Goal: Information Seeking & Learning: Learn about a topic

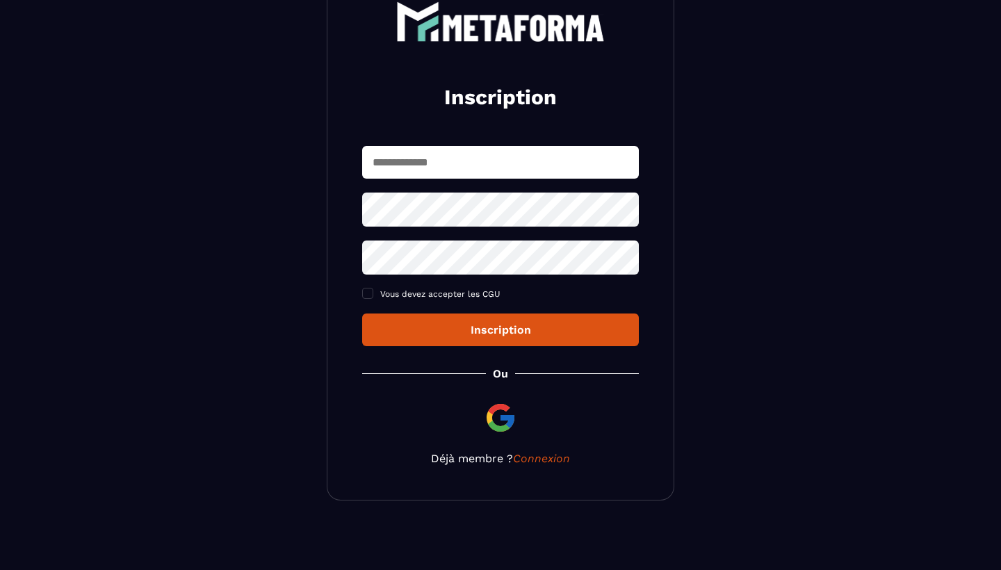
scroll to position [105, 0]
click at [460, 158] on input "text" at bounding box center [500, 162] width 277 height 33
type input "**********"
click at [619, 213] on icon at bounding box center [623, 209] width 15 height 13
click at [625, 260] on icon at bounding box center [623, 257] width 15 height 13
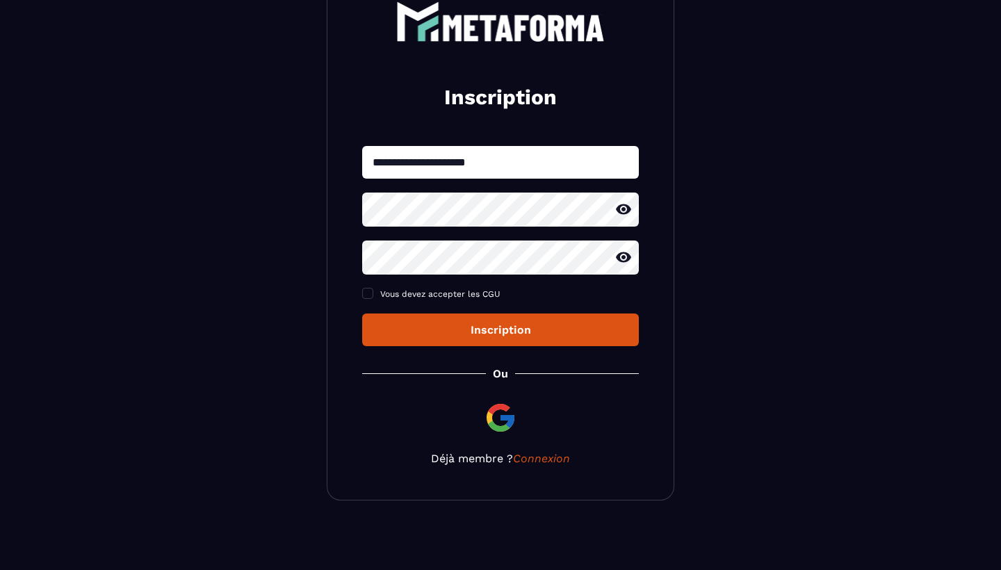
click at [564, 324] on div "Inscription" at bounding box center [500, 329] width 254 height 13
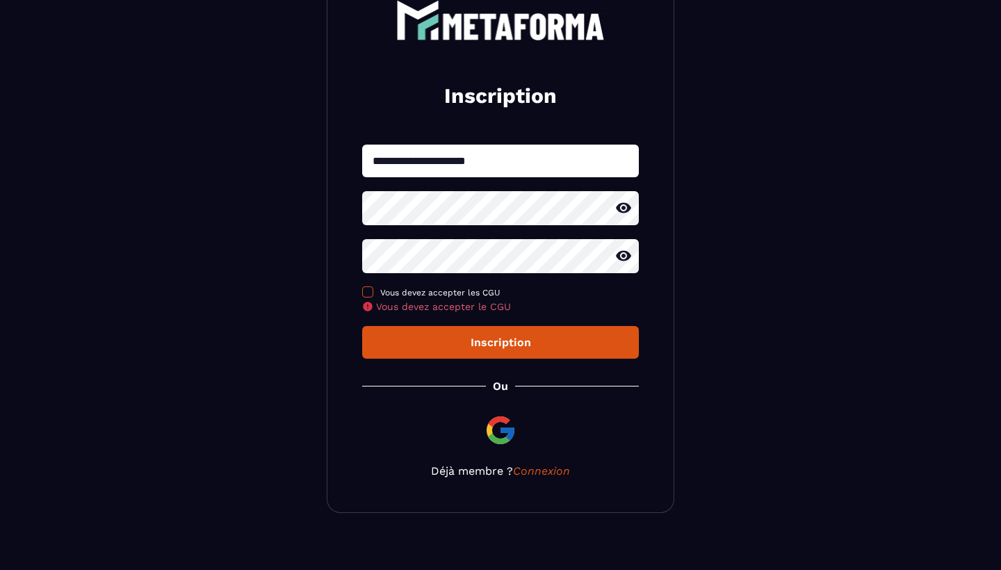
click at [371, 297] on span at bounding box center [367, 291] width 11 height 11
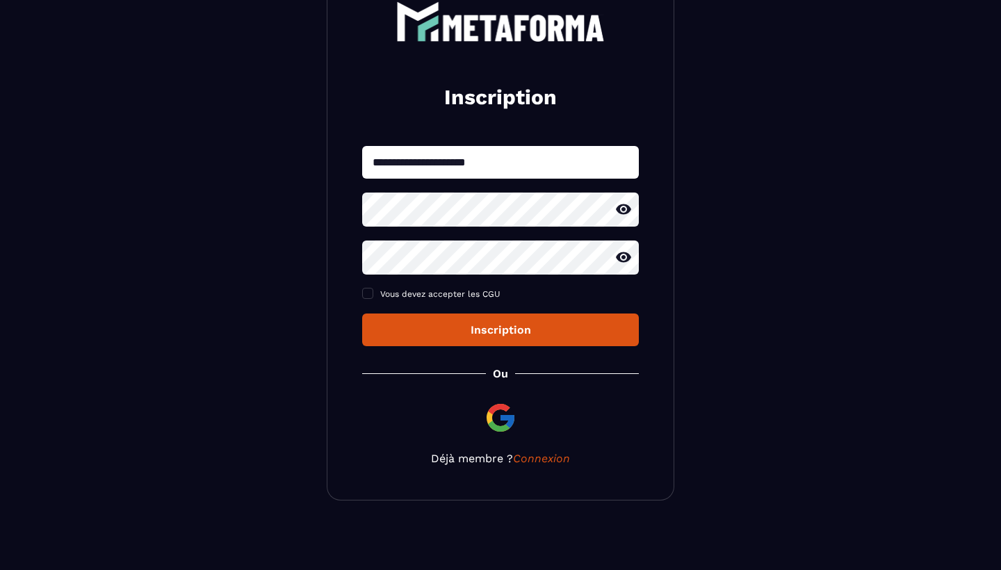
click at [444, 338] on button "Inscription" at bounding box center [500, 329] width 277 height 33
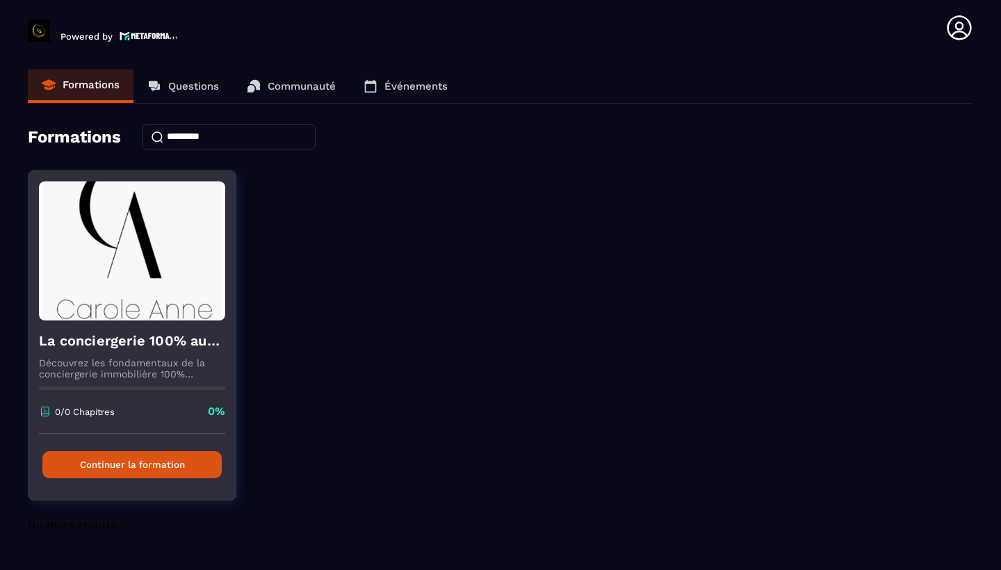
click at [158, 468] on button "Continuer la formation" at bounding box center [131, 464] width 179 height 27
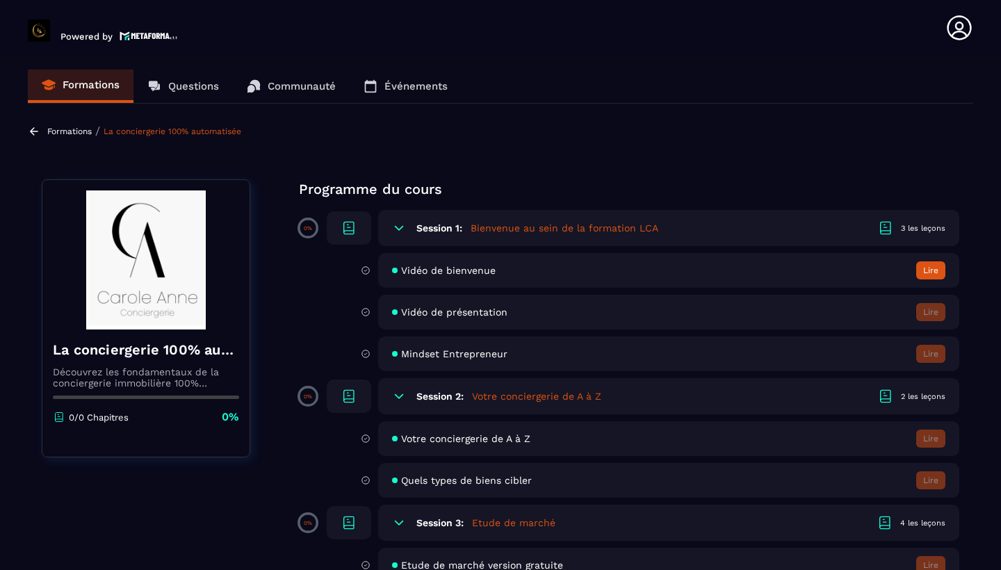
scroll to position [2, 0]
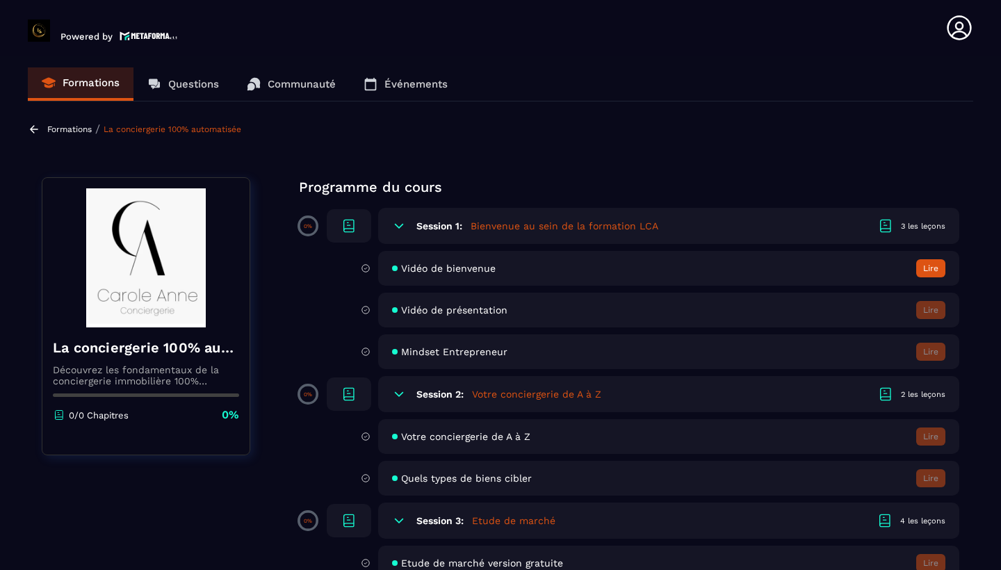
click at [927, 268] on button "Lire" at bounding box center [930, 268] width 29 height 18
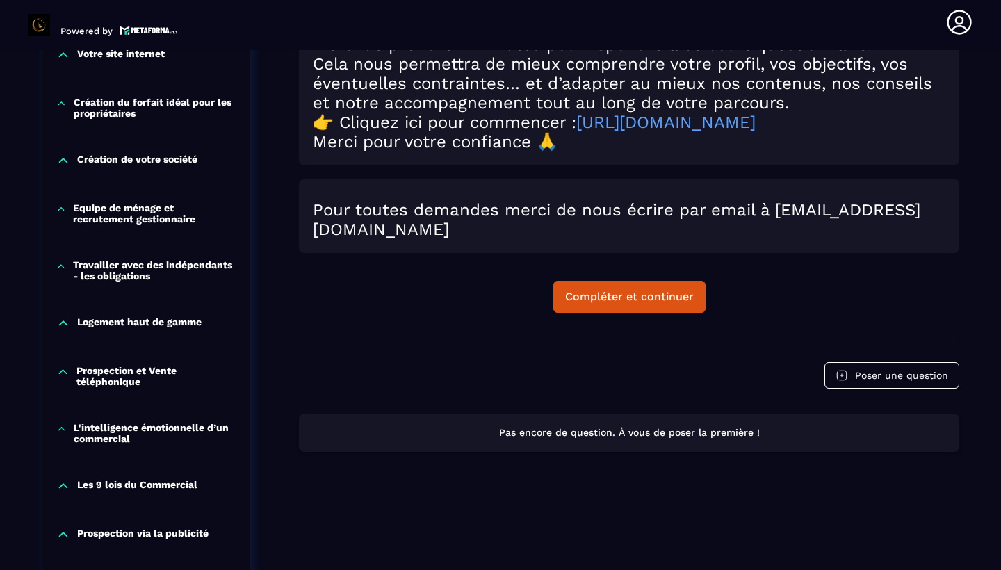
scroll to position [707, 0]
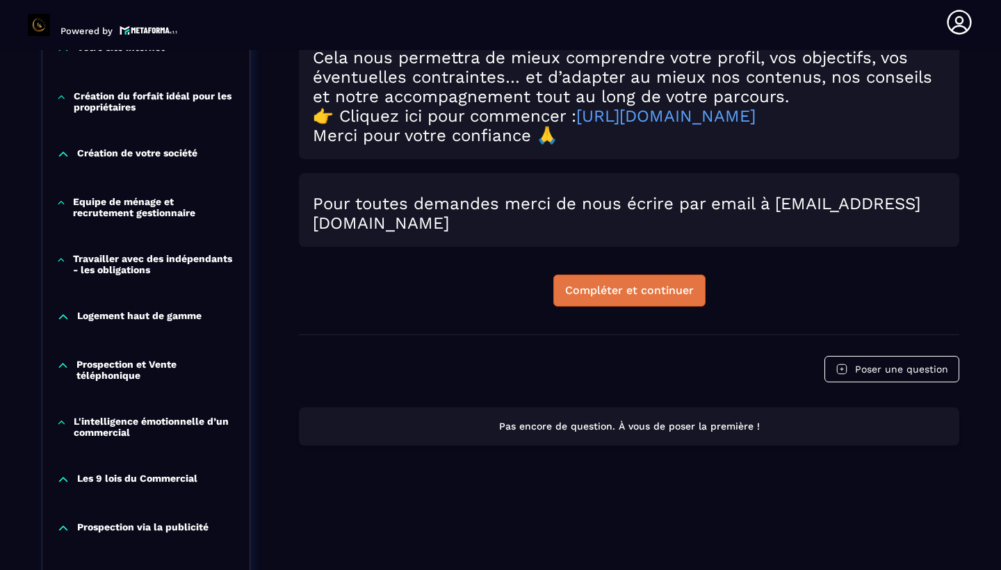
click at [629, 296] on div "Compléter et continuer" at bounding box center [629, 291] width 129 height 14
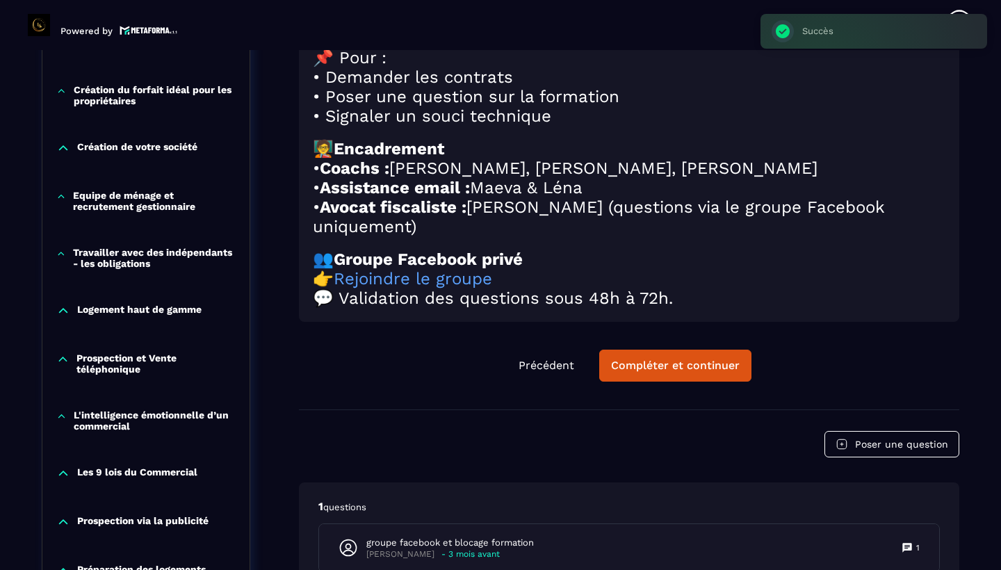
scroll to position [714, 0]
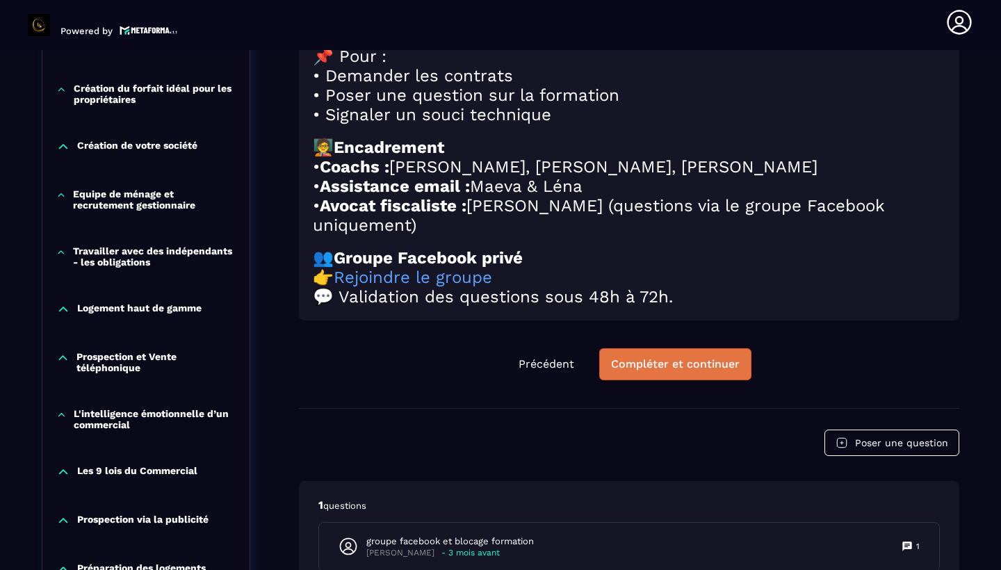
click at [668, 371] on div "Compléter et continuer" at bounding box center [675, 364] width 129 height 14
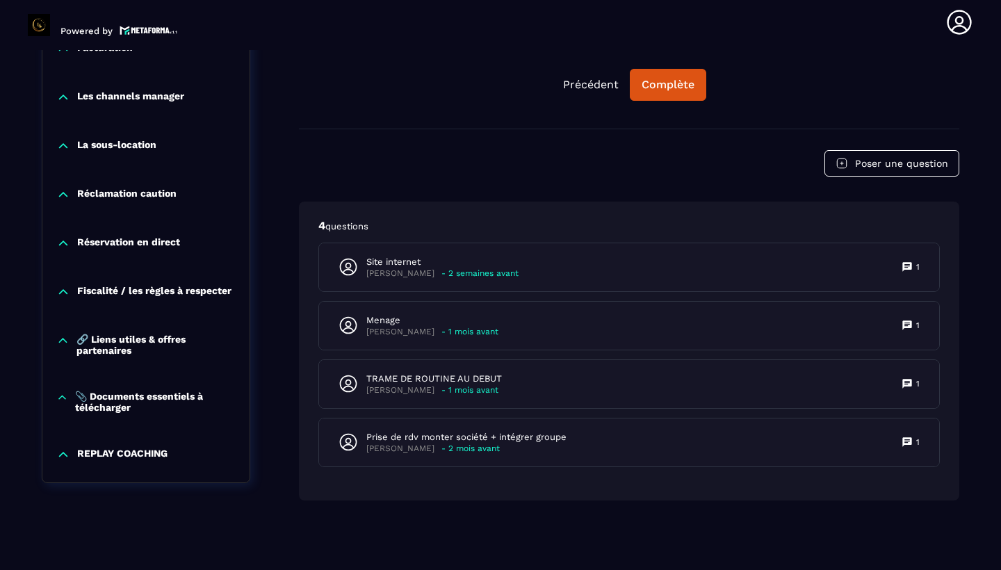
scroll to position [1420, 0]
click at [114, 404] on p "📎 Documents essentiels à télécharger" at bounding box center [155, 402] width 161 height 22
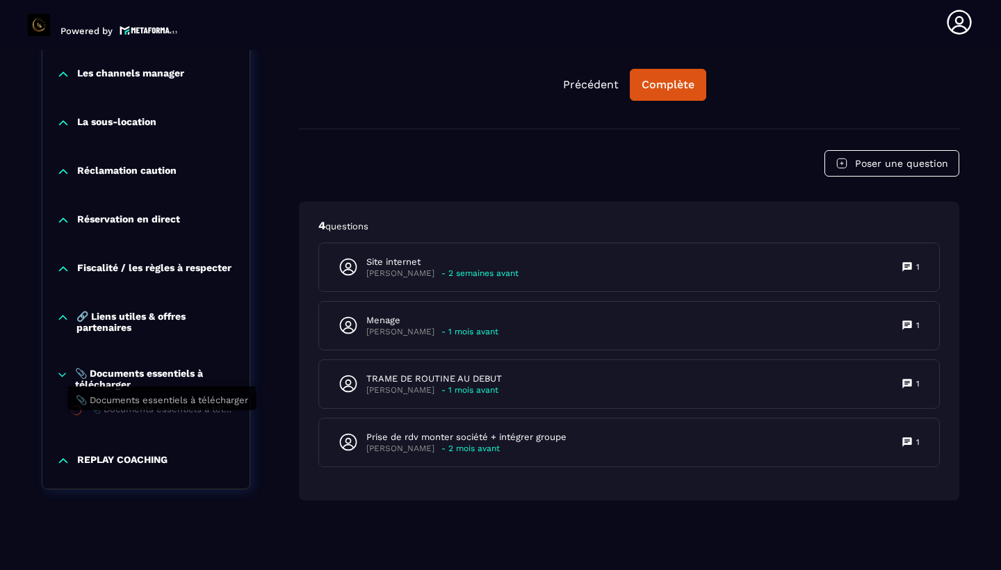
click at [129, 419] on div "📎 Documents essentiels à télécharger" at bounding box center [163, 411] width 146 height 15
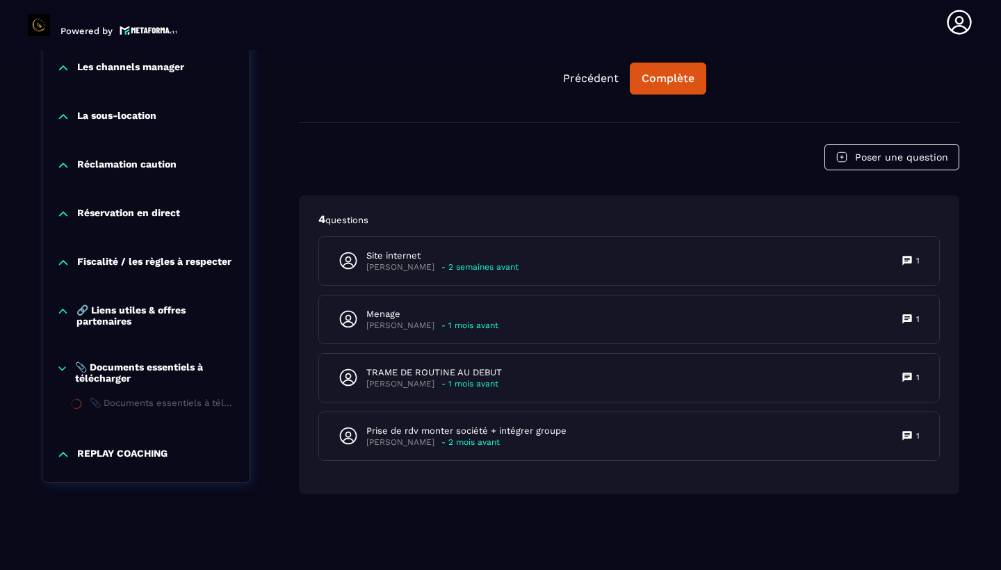
scroll to position [1436, 0]
click at [65, 366] on icon at bounding box center [62, 367] width 7 height 3
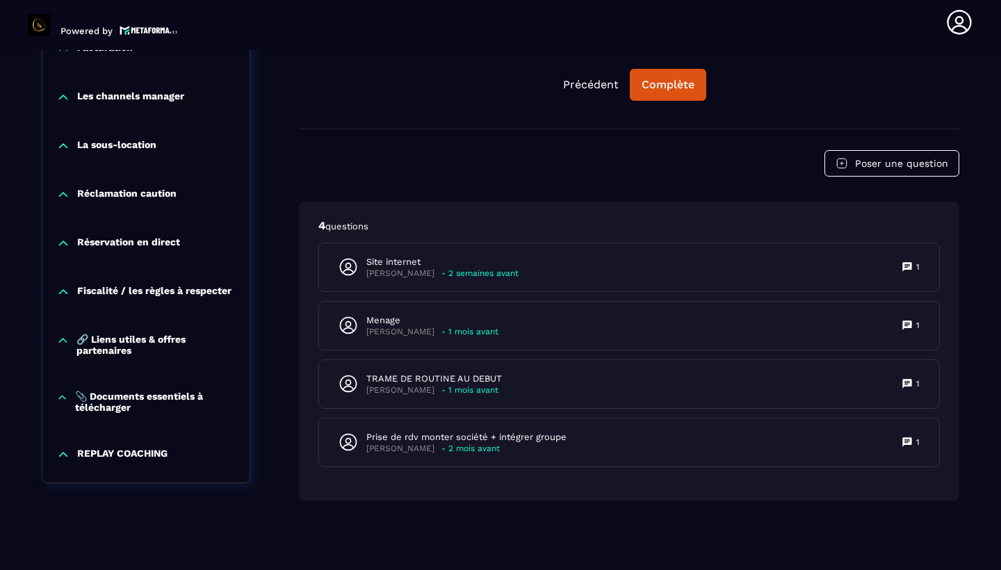
click at [61, 395] on icon at bounding box center [62, 396] width 7 height 3
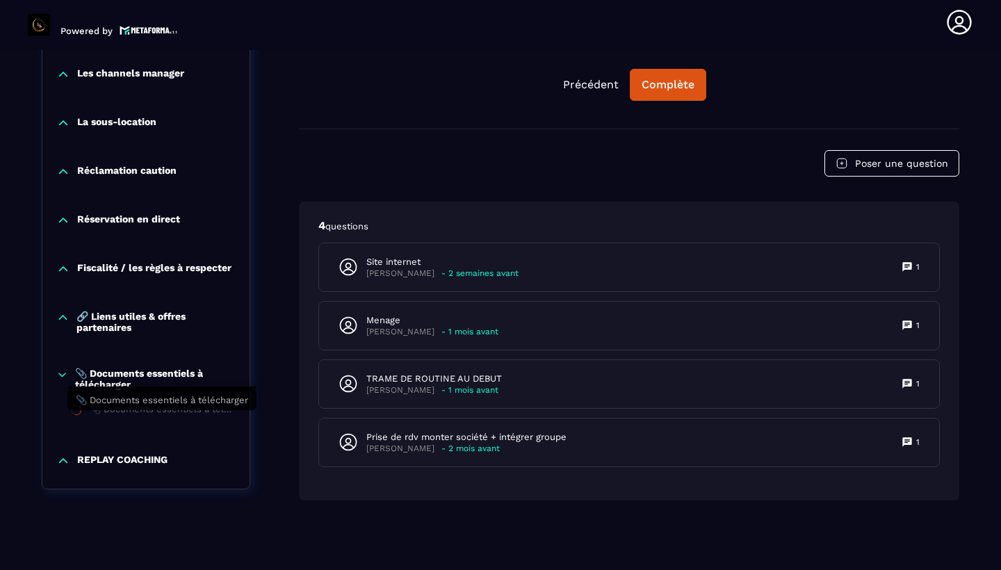
click at [112, 419] on div "📎 Documents essentiels à télécharger" at bounding box center [163, 411] width 146 height 15
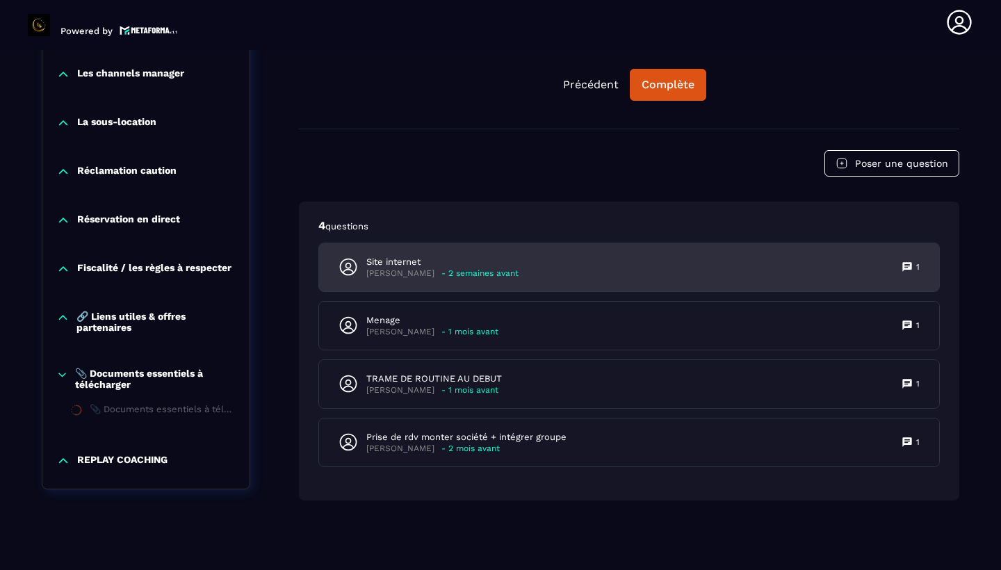
click at [906, 268] on icon at bounding box center [906, 266] width 9 height 9
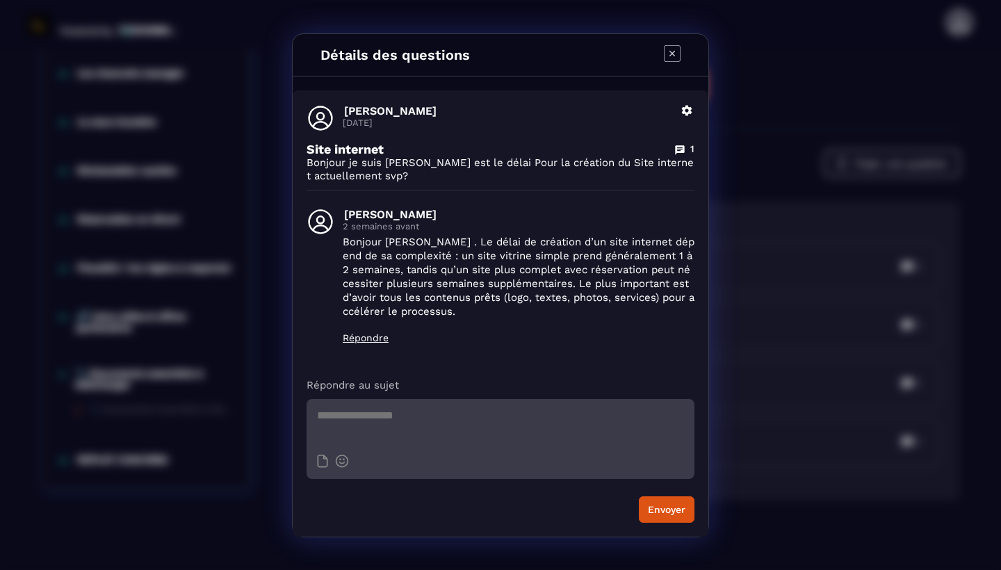
click at [670, 58] on icon "Modal window" at bounding box center [672, 53] width 17 height 17
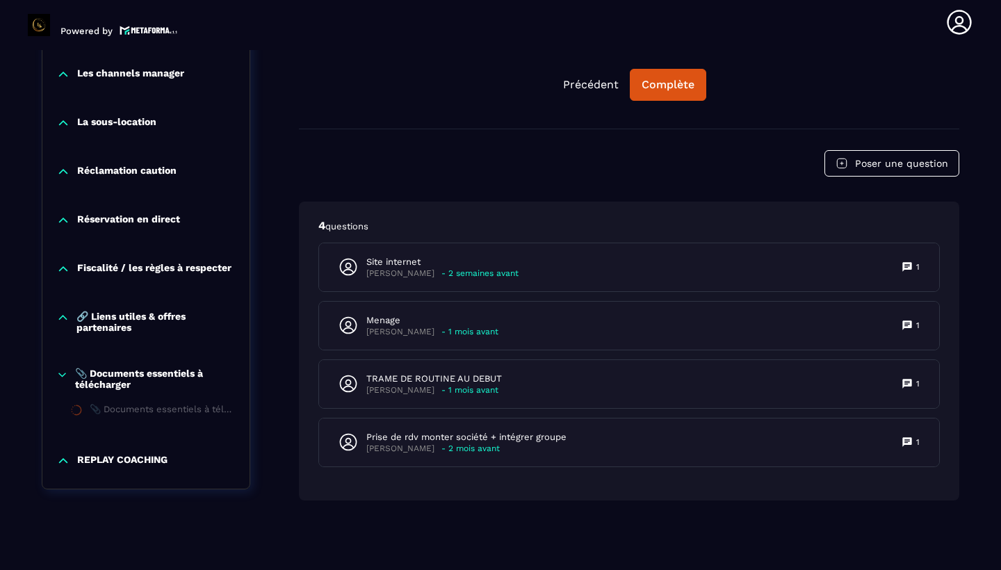
click at [64, 322] on icon at bounding box center [62, 318] width 13 height 14
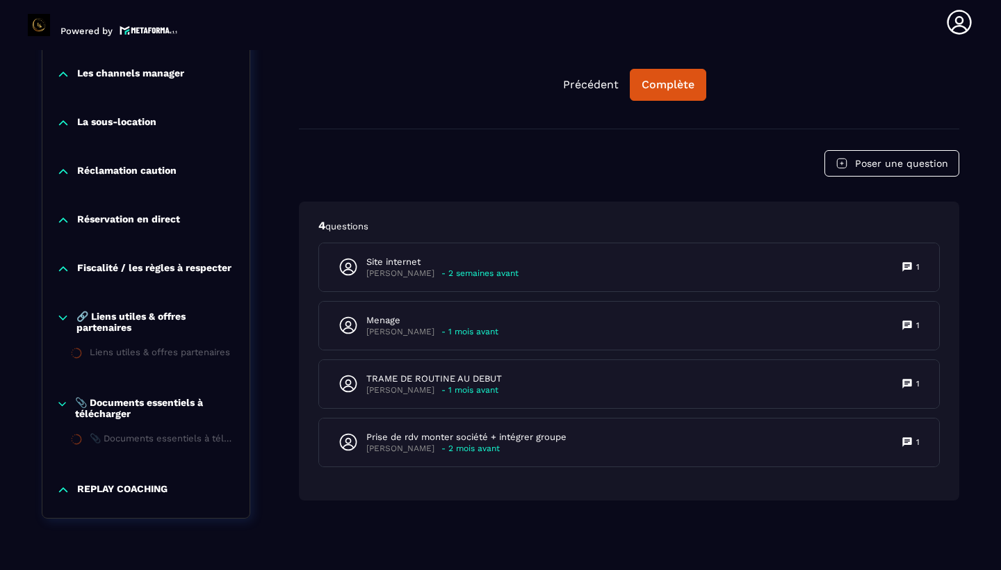
click at [88, 270] on p "Fiscalité / les règles à respecter" at bounding box center [154, 269] width 154 height 14
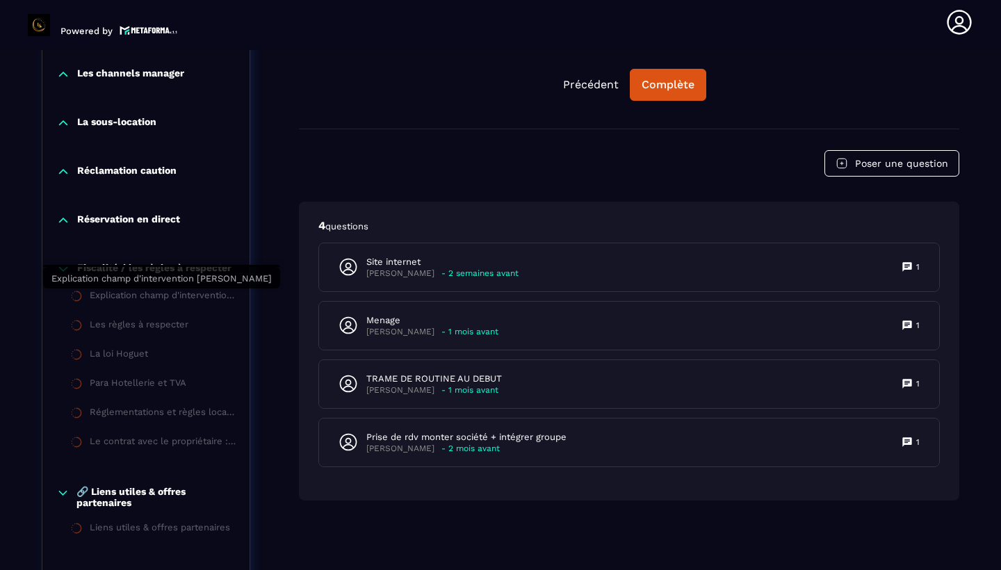
click at [99, 298] on div "Explication champ d'intervention [PERSON_NAME]" at bounding box center [163, 297] width 146 height 15
click at [113, 222] on p "Réservation en direct" at bounding box center [128, 220] width 103 height 14
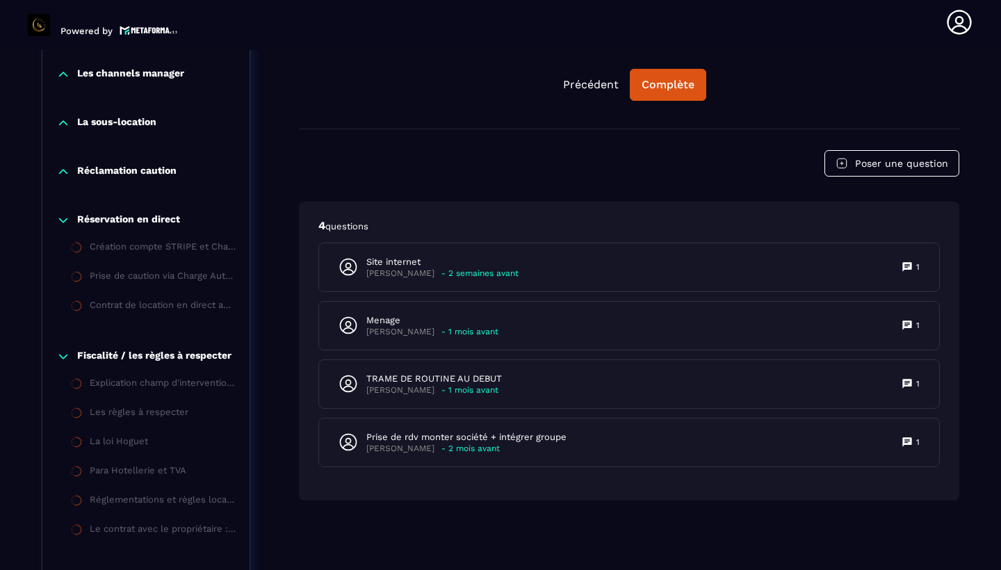
click at [114, 261] on li "Création compte STRIPE et Charge Automation" at bounding box center [145, 248] width 207 height 29
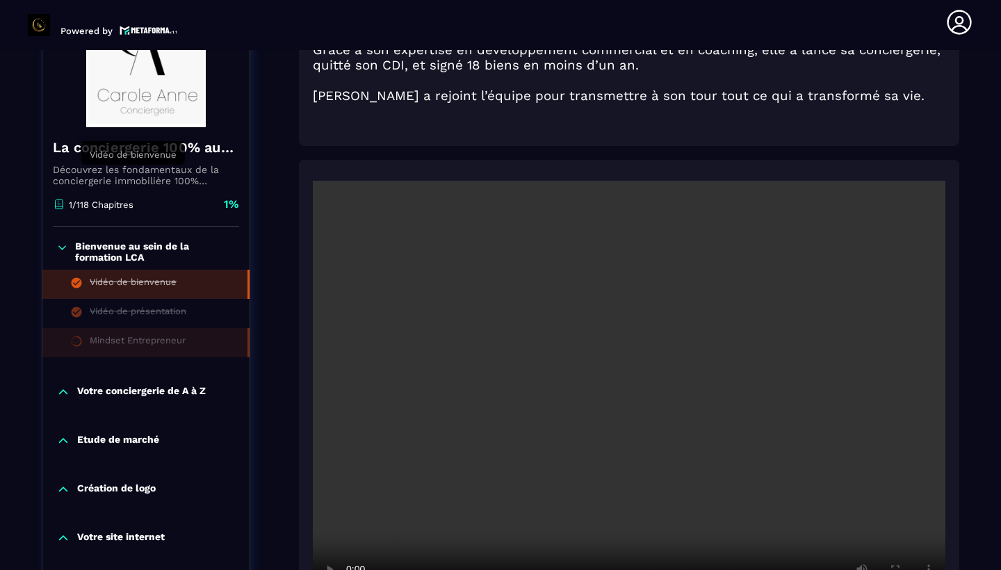
scroll to position [432, 0]
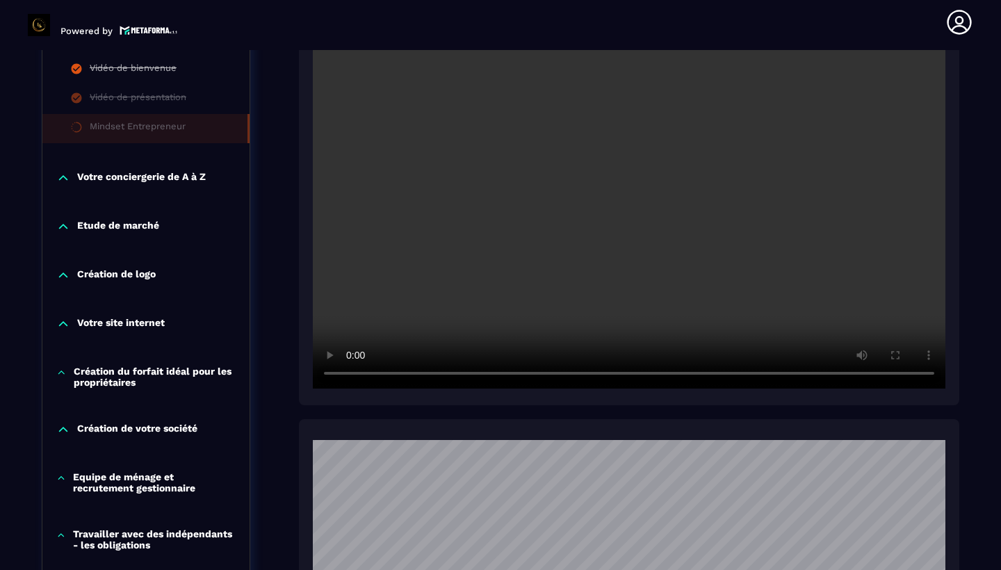
click at [65, 179] on icon at bounding box center [63, 178] width 14 height 14
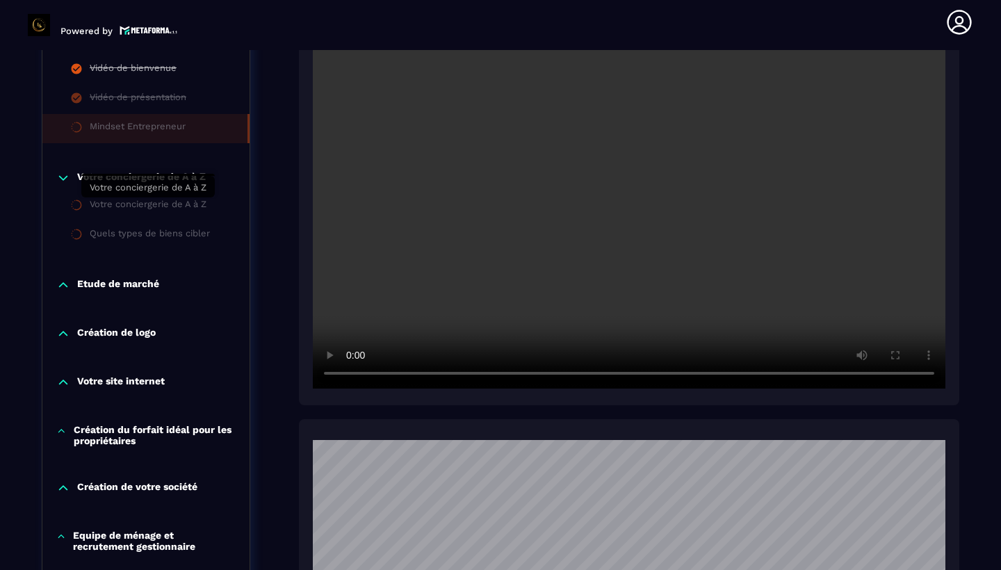
click at [103, 206] on div "Votre conciergerie de A à Z" at bounding box center [148, 206] width 117 height 15
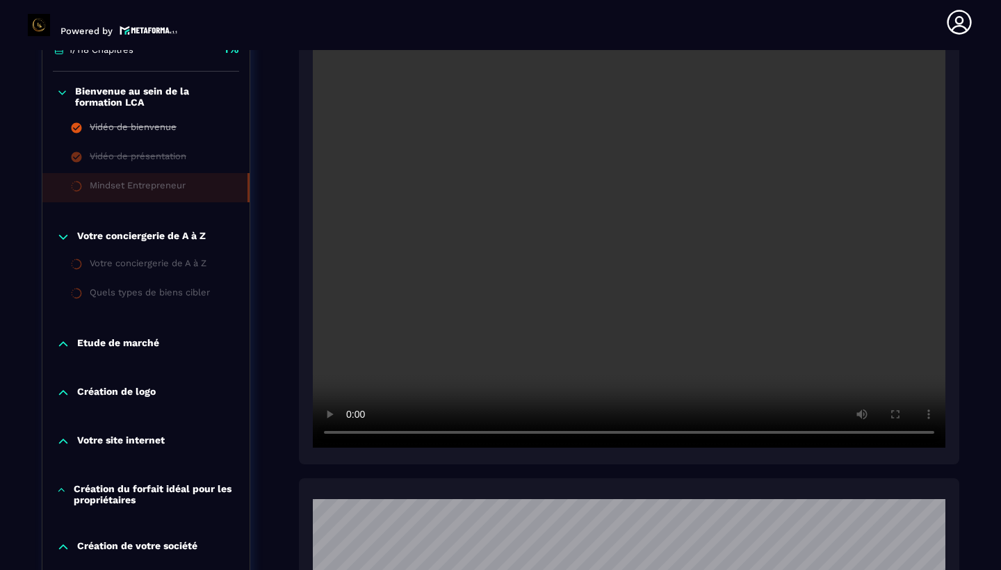
click at [122, 185] on div "Mindset Entrepreneur" at bounding box center [138, 187] width 96 height 15
click at [80, 126] on icon at bounding box center [77, 128] width 10 height 10
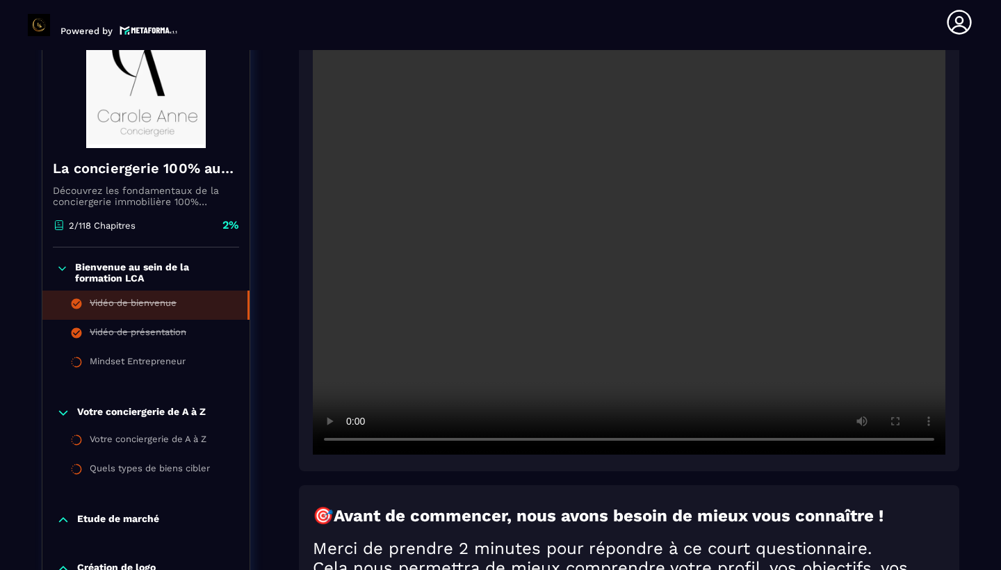
scroll to position [145, 0]
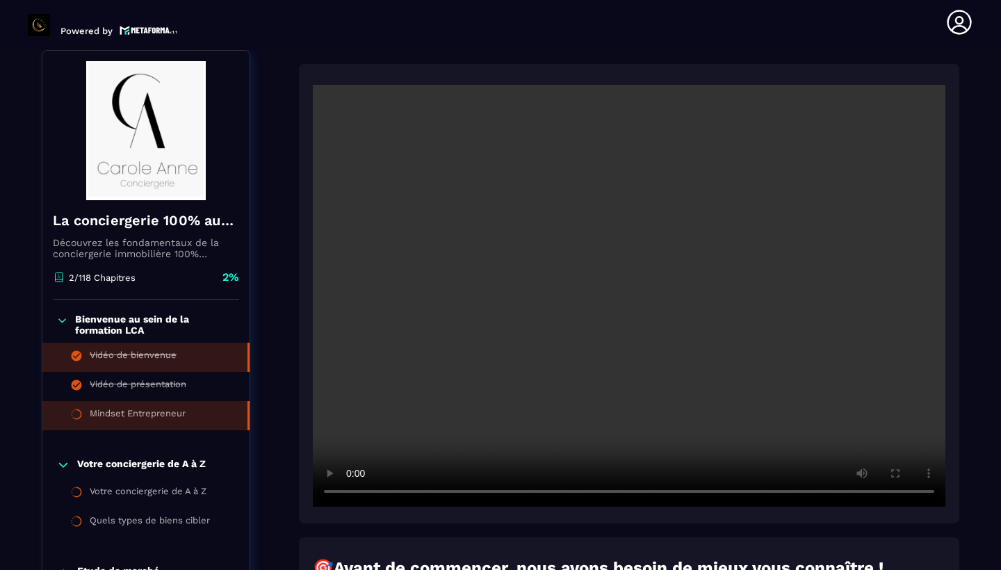
click at [102, 416] on div "Mindset Entrepreneur" at bounding box center [138, 415] width 96 height 15
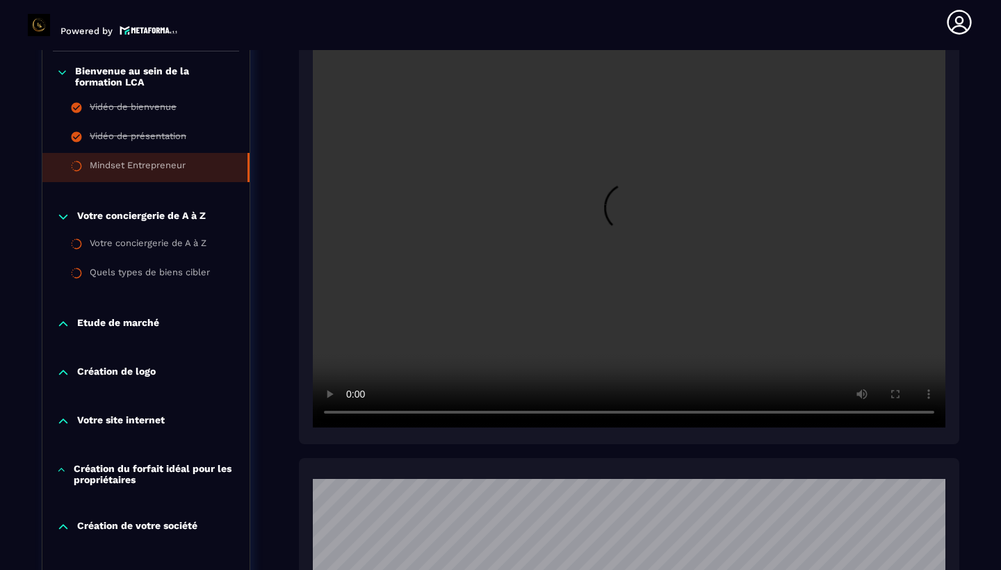
scroll to position [394, 0]
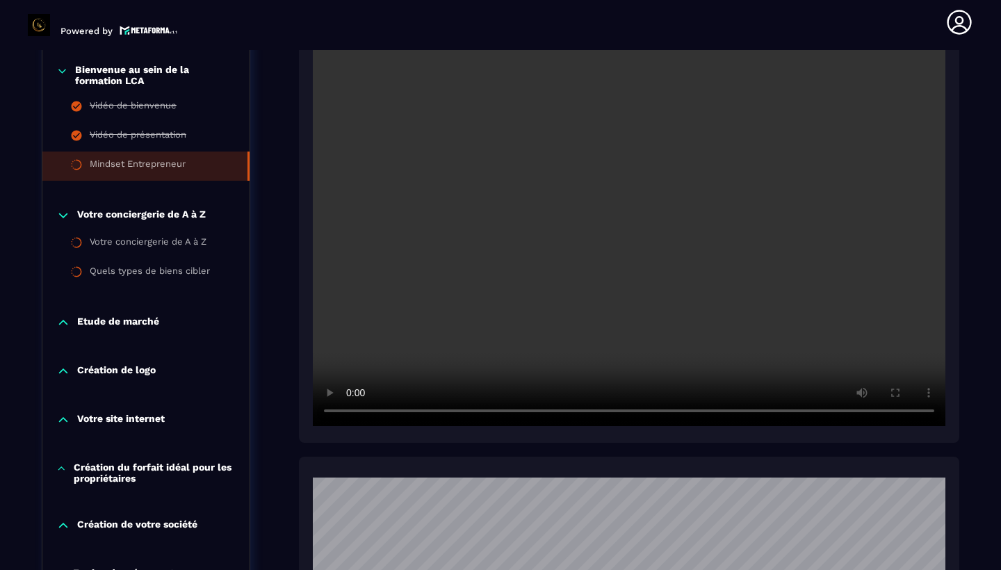
click at [119, 324] on p "Etude de marché" at bounding box center [118, 322] width 82 height 14
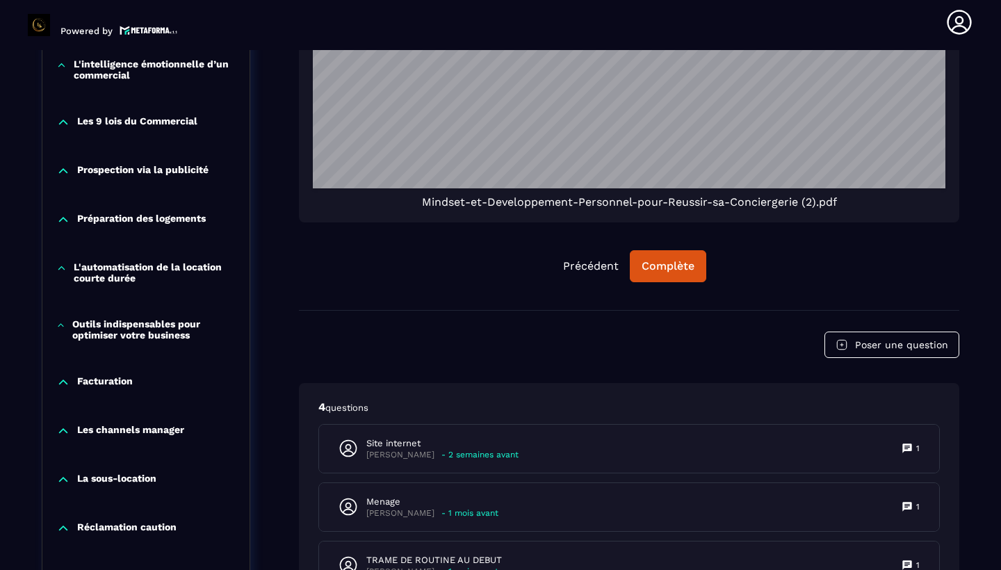
scroll to position [1247, 0]
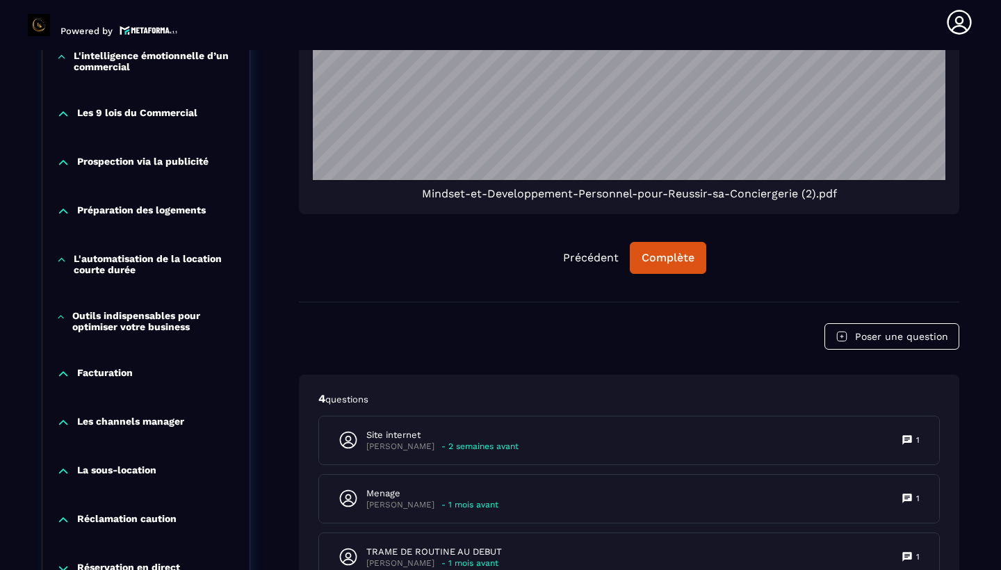
click at [83, 421] on p "Les channels manager" at bounding box center [130, 423] width 107 height 14
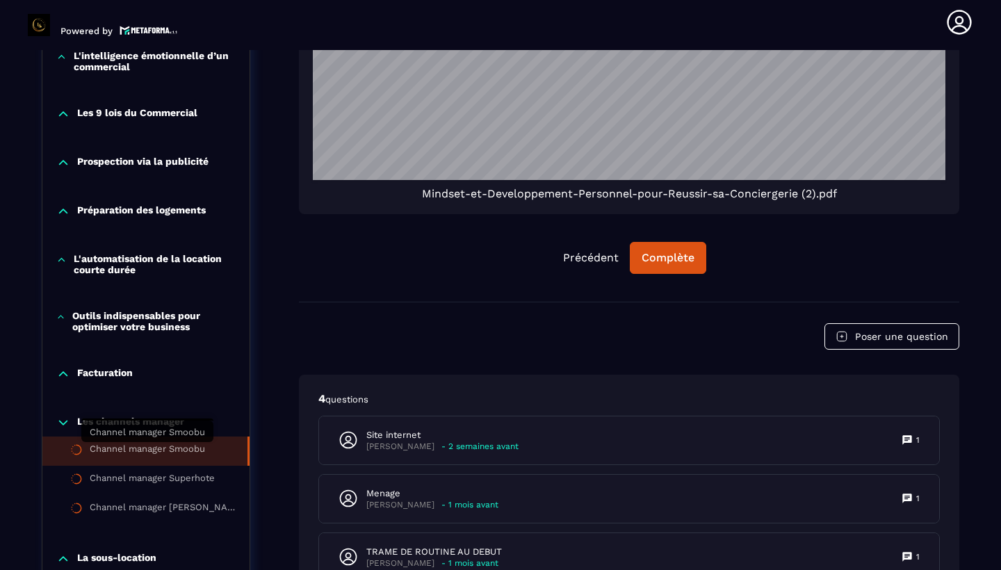
click at [99, 447] on div "Channel manager Smoobu" at bounding box center [147, 450] width 115 height 15
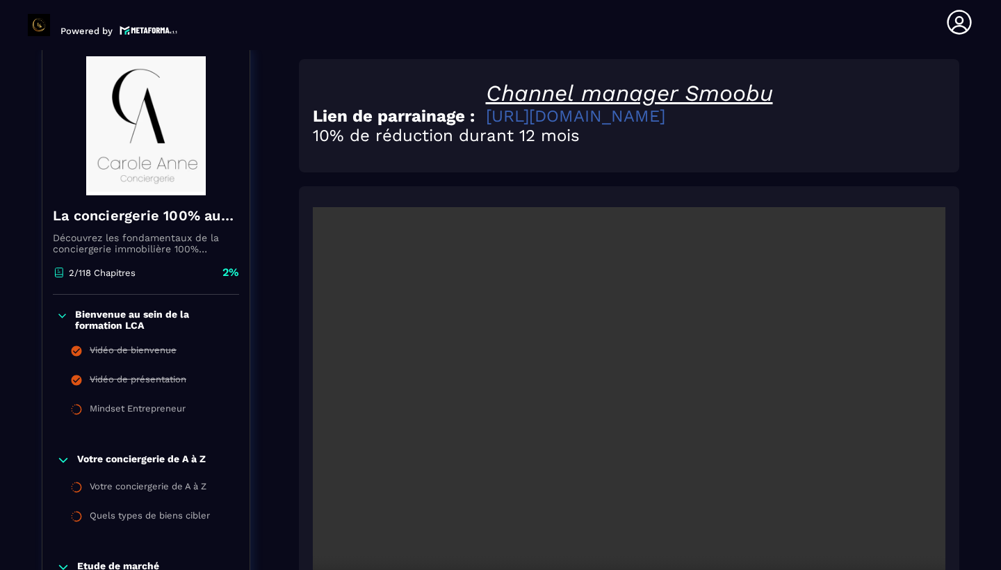
scroll to position [145, 0]
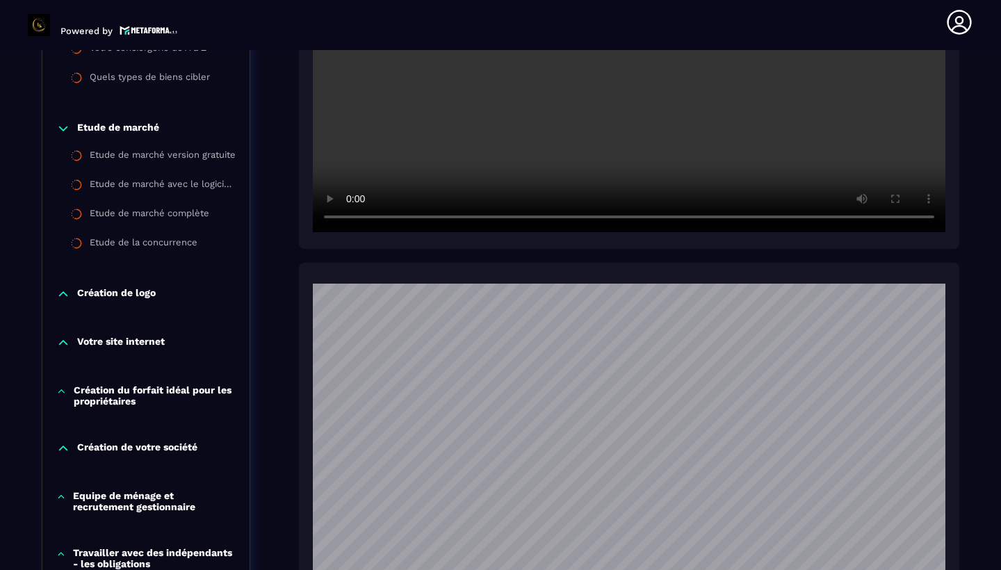
scroll to position [518, 0]
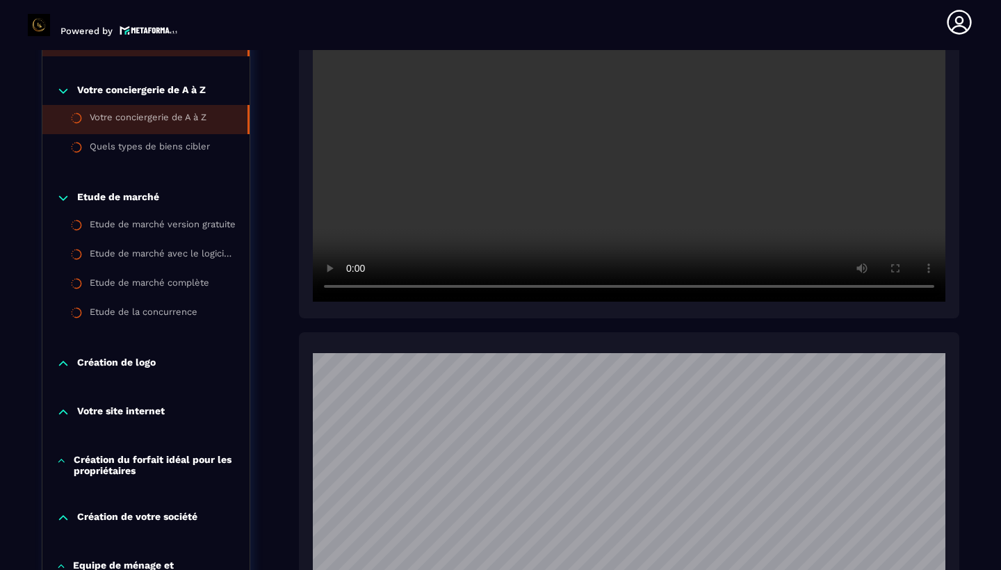
click at [168, 124] on div "Votre conciergerie de A à Z" at bounding box center [148, 119] width 117 height 15
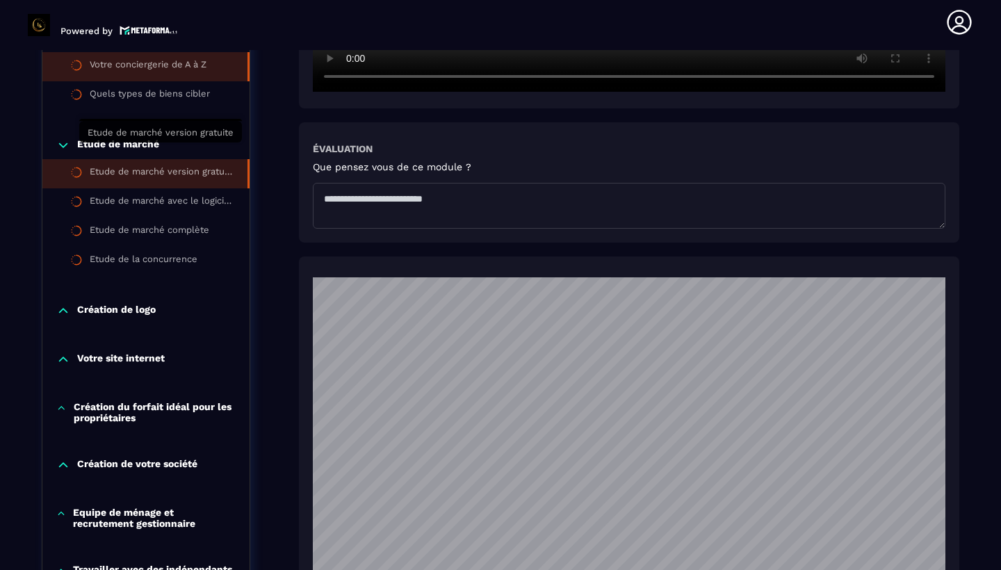
scroll to position [662, 0]
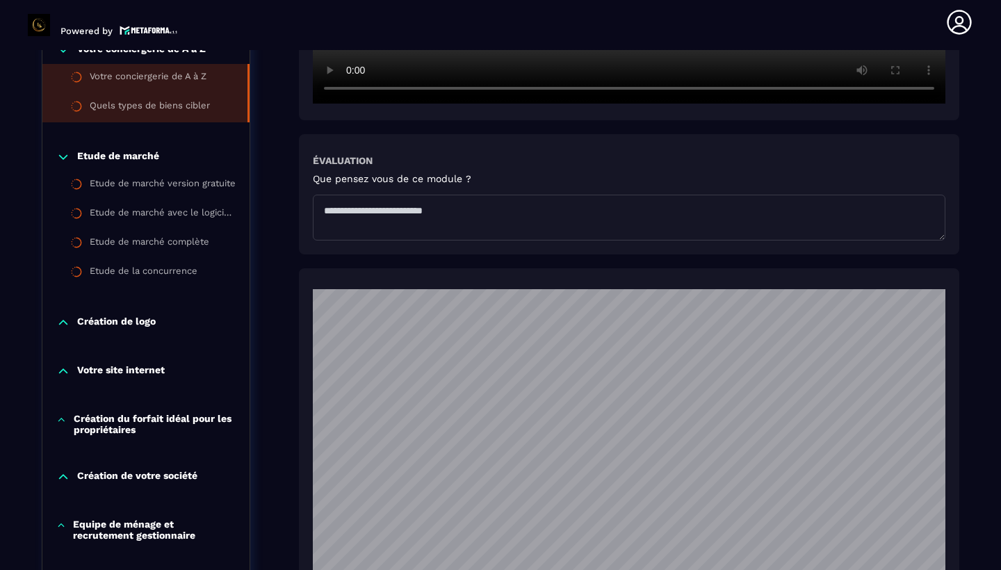
click at [151, 102] on div "Quels types de biens cibler" at bounding box center [150, 107] width 120 height 15
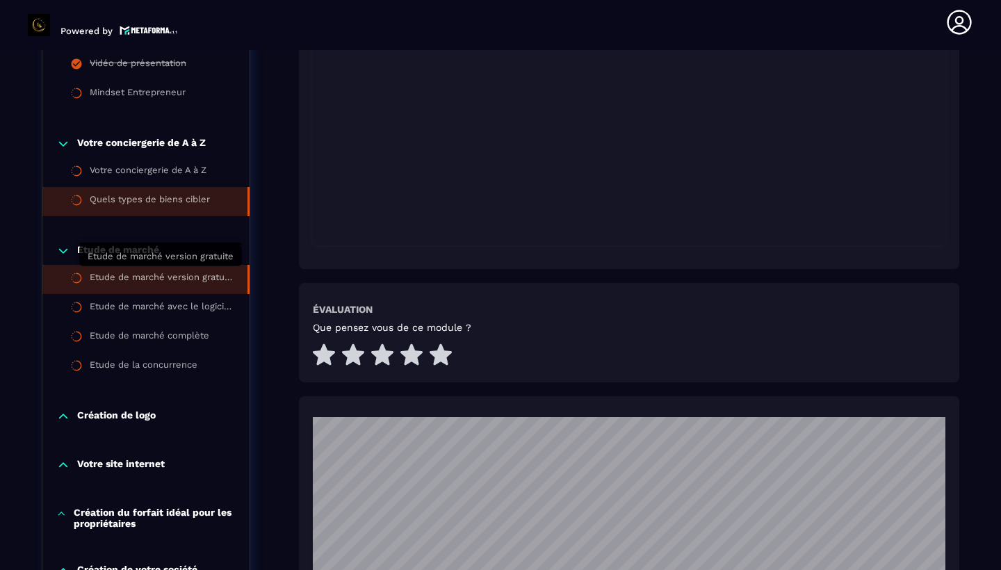
scroll to position [464, 0]
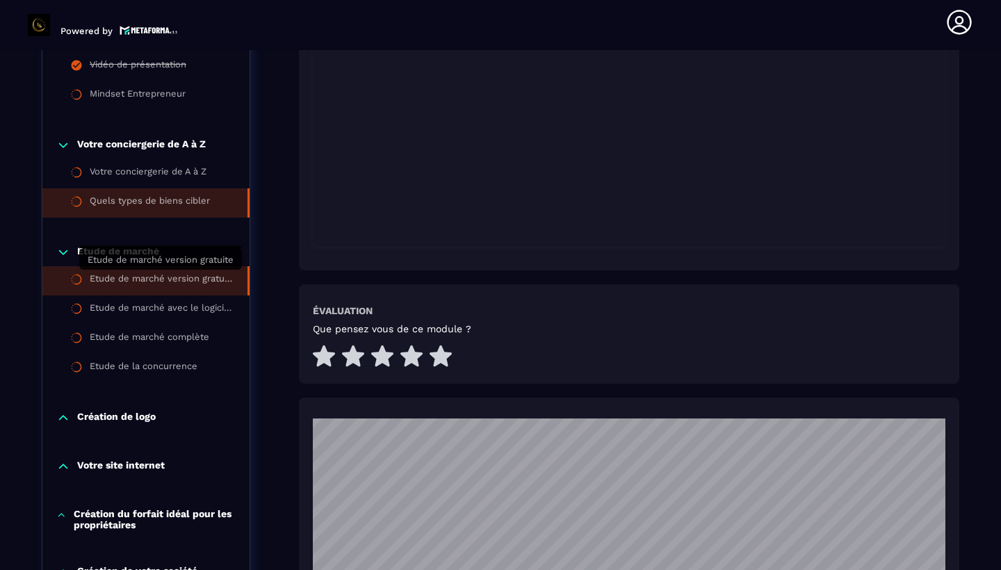
click at [137, 286] on div "Etude de marché version gratuite" at bounding box center [162, 280] width 144 height 15
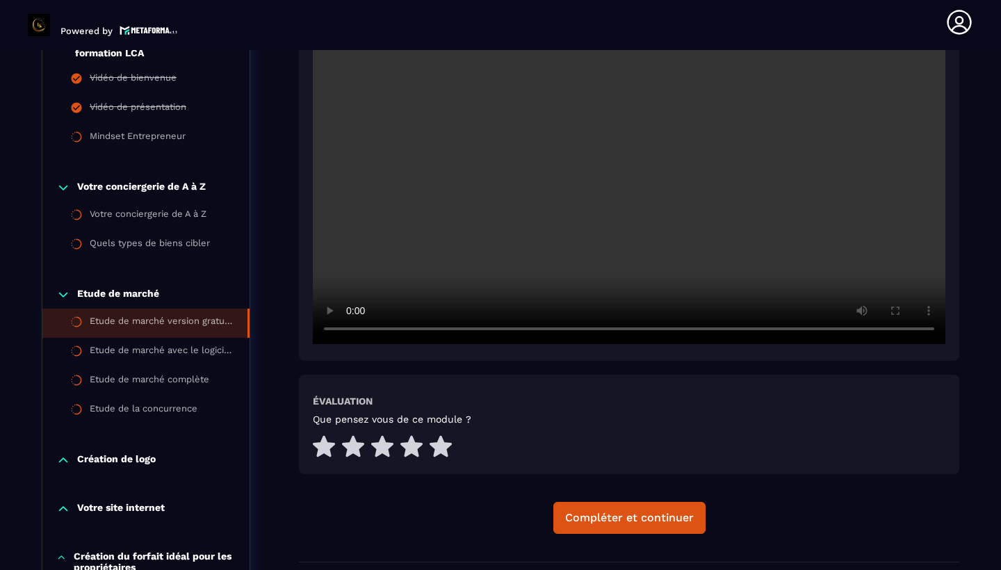
scroll to position [420, 0]
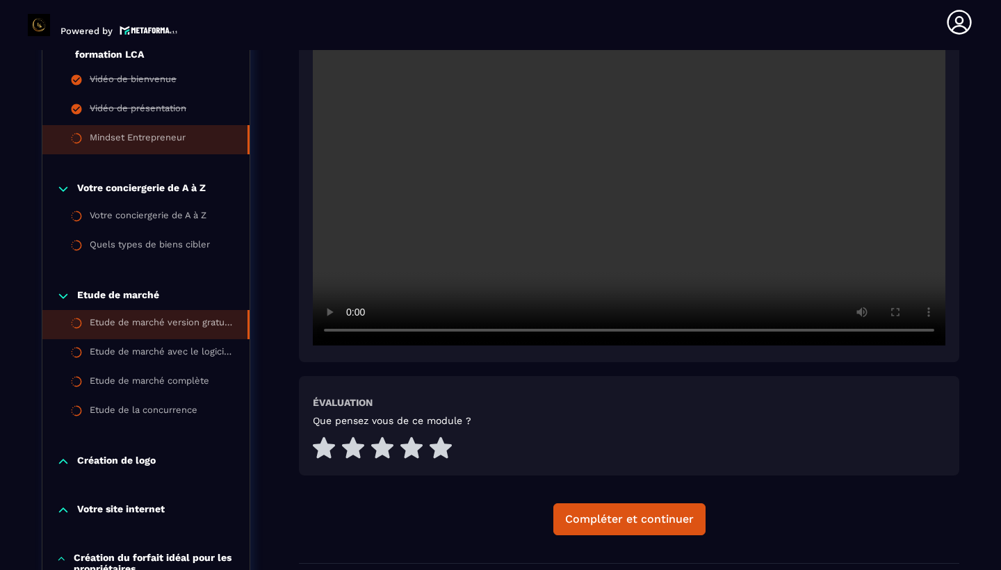
click at [170, 136] on div "Mindset Entrepreneur" at bounding box center [138, 139] width 96 height 15
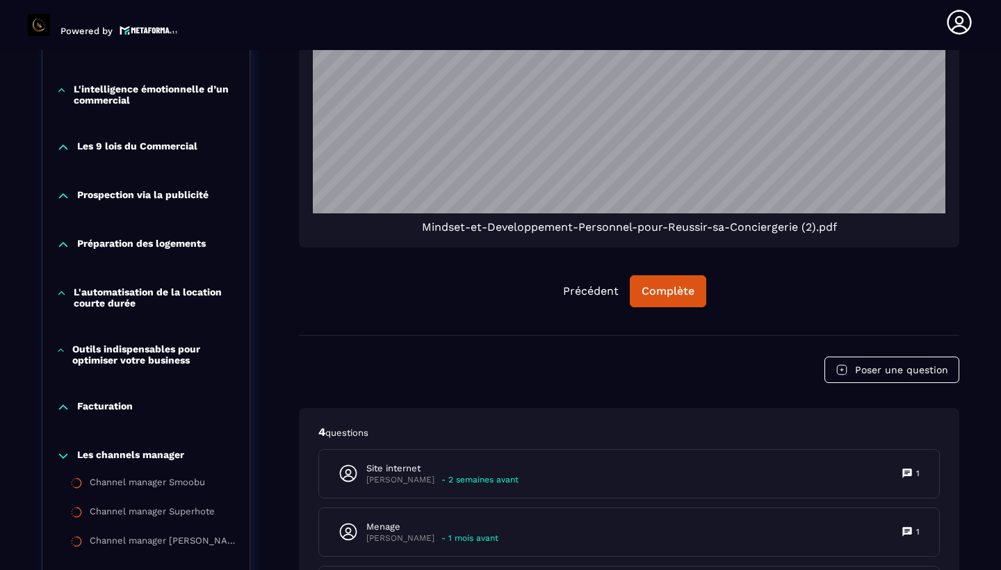
scroll to position [1213, 0]
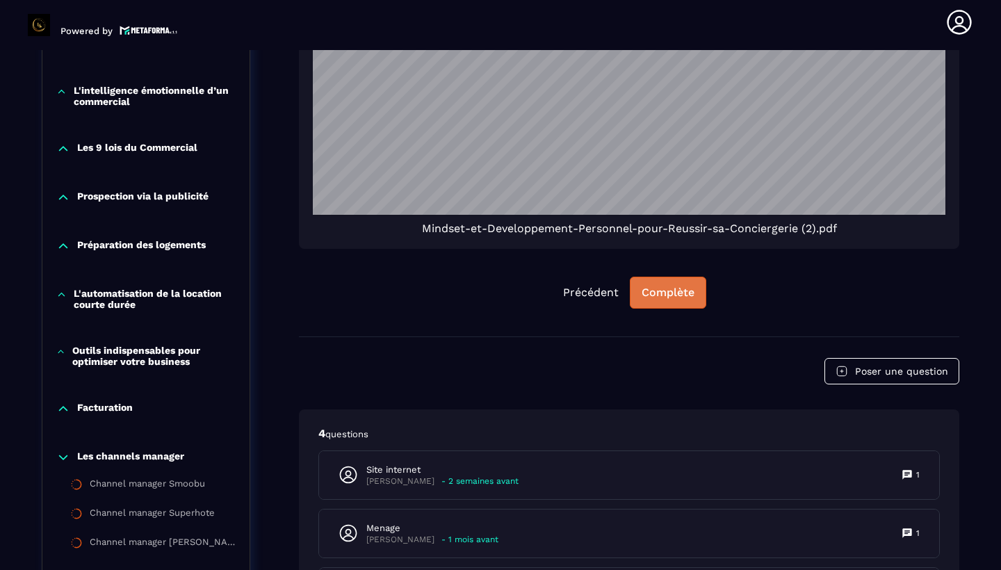
click at [678, 300] on button "Complète" at bounding box center [668, 293] width 76 height 32
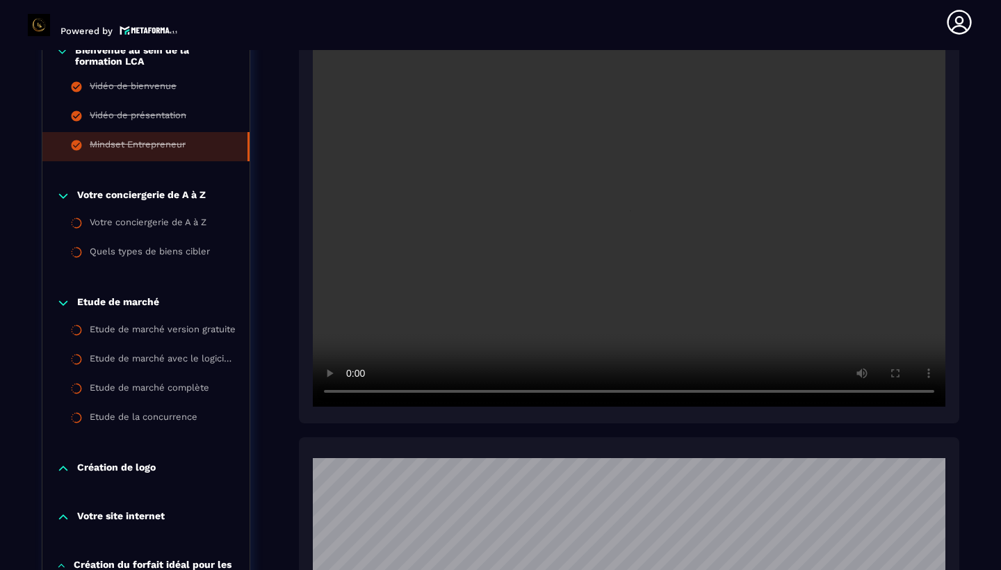
scroll to position [413, 0]
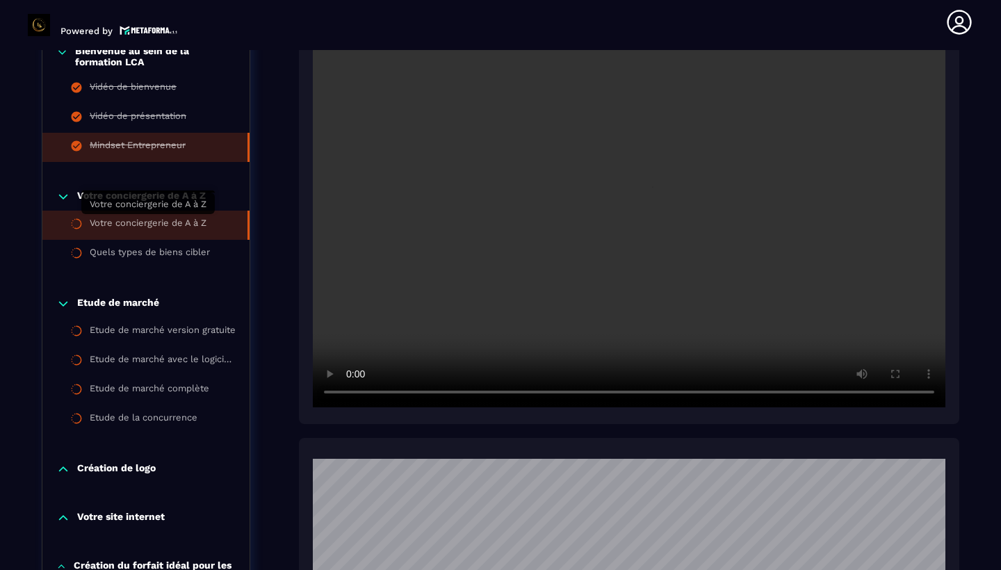
click at [135, 223] on div "Votre conciergerie de A à Z" at bounding box center [148, 225] width 117 height 15
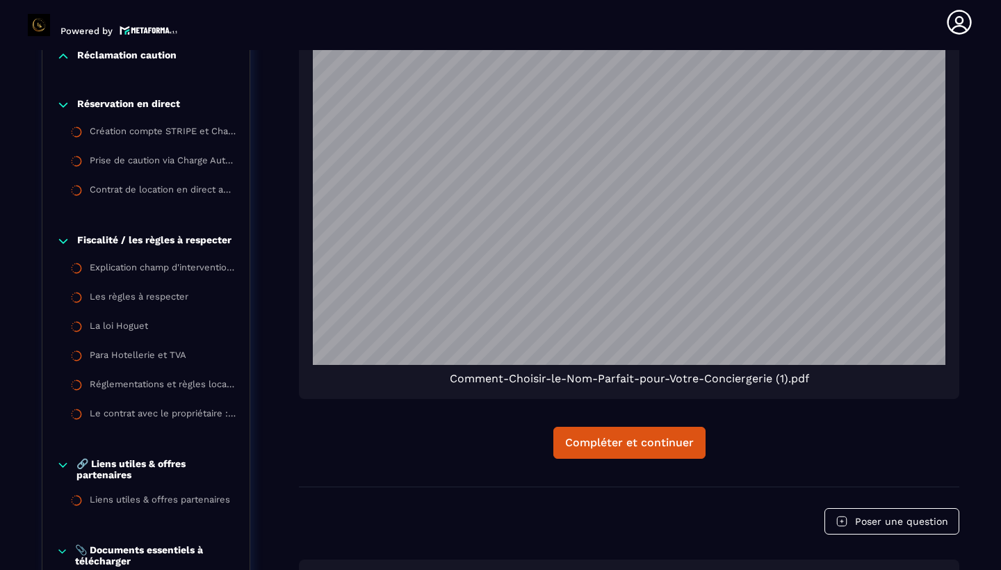
scroll to position [1906, 0]
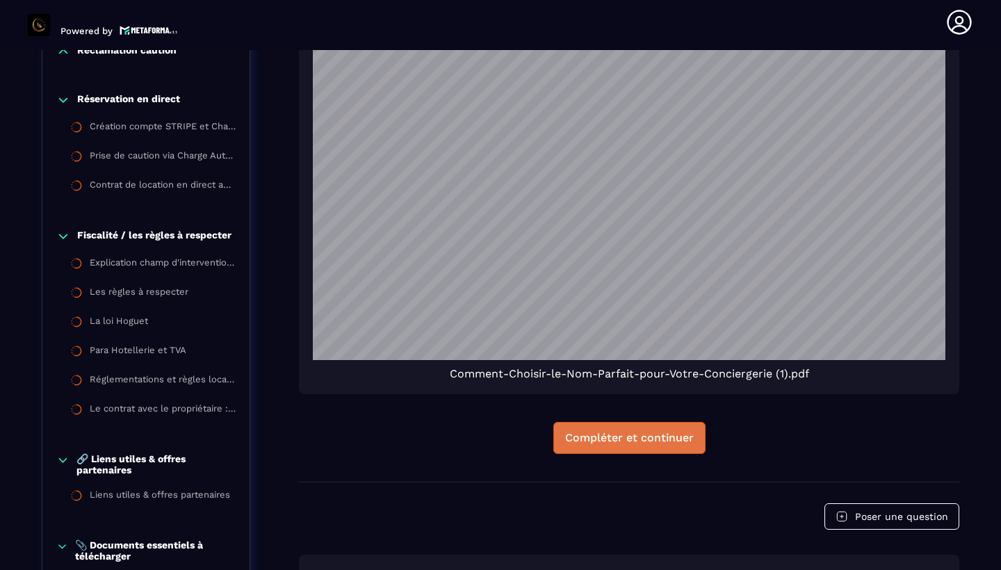
click at [646, 449] on button "Compléter et continuer" at bounding box center [629, 438] width 152 height 32
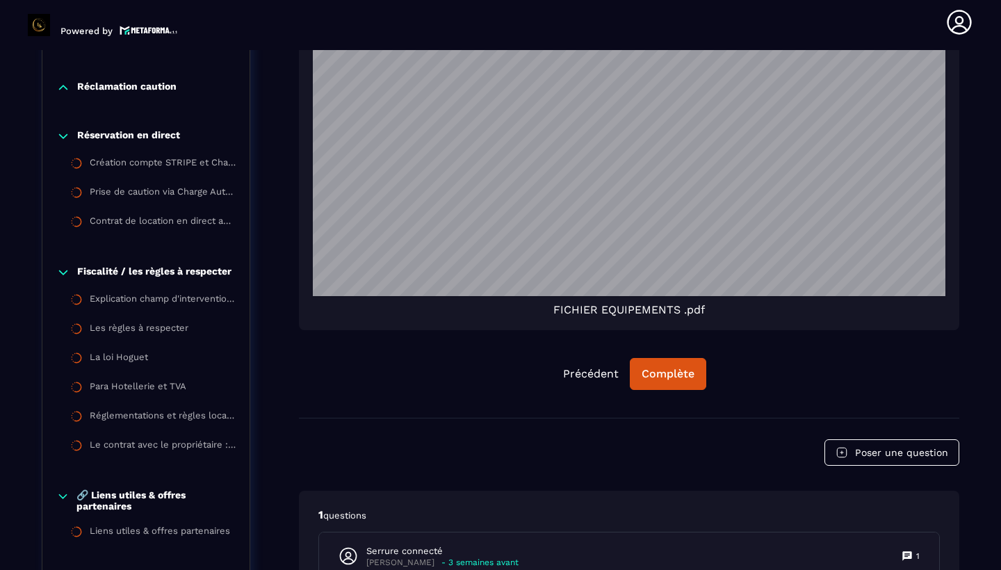
scroll to position [1768, 0]
click at [674, 372] on div "Complète" at bounding box center [667, 373] width 53 height 14
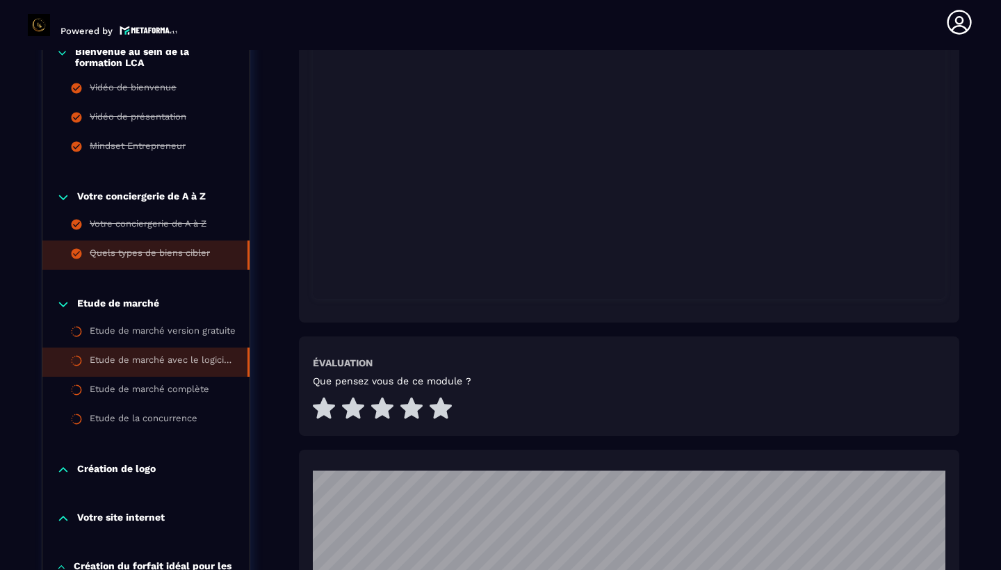
scroll to position [424, 0]
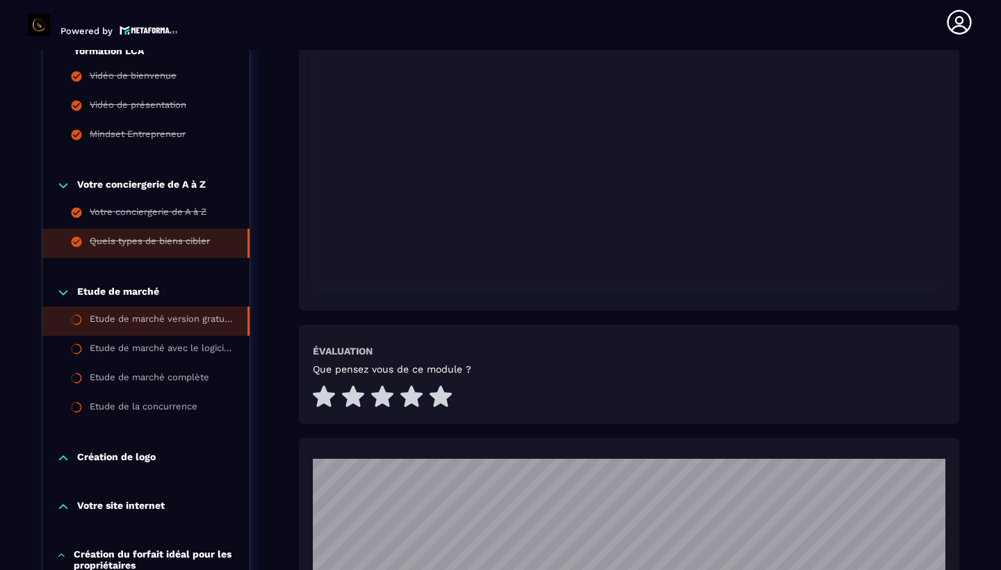
click at [172, 311] on li "Etude de marché version gratuite" at bounding box center [145, 320] width 207 height 29
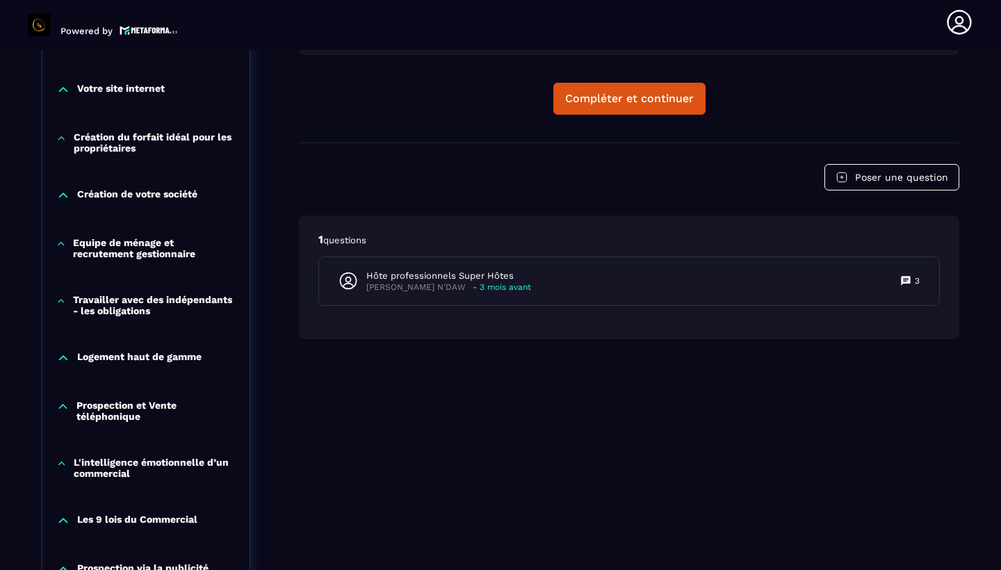
scroll to position [850, 0]
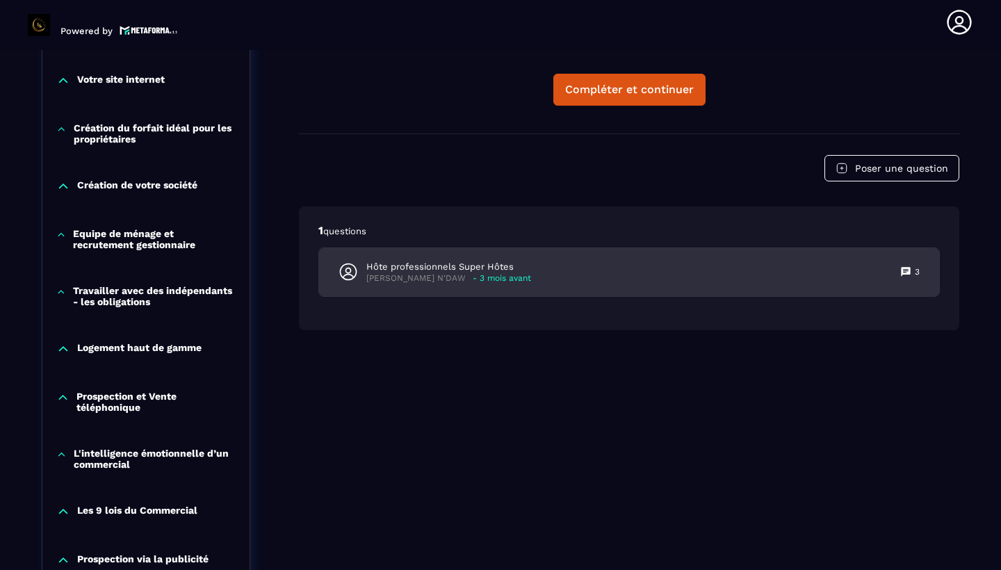
click at [452, 270] on p "Hôte professionnels Super Hôtes" at bounding box center [448, 267] width 165 height 13
